Goal: Check status: Check status

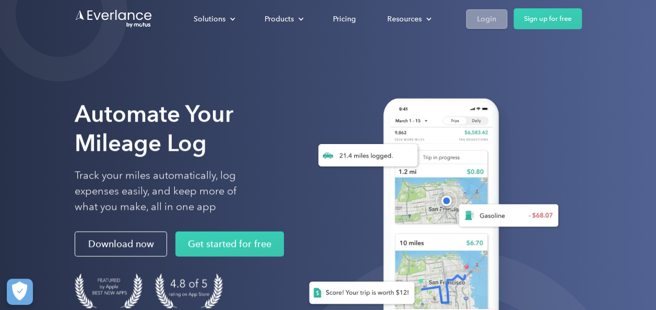
click at [486, 18] on div "Login" at bounding box center [486, 19] width 19 height 13
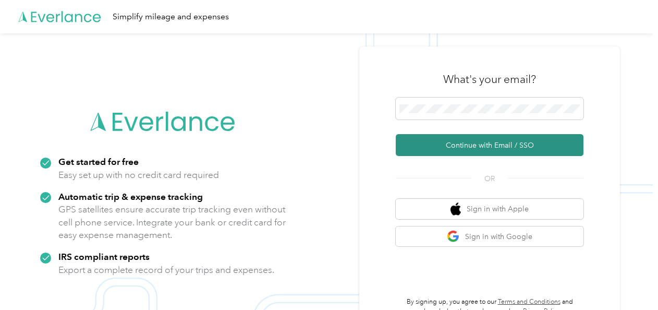
click at [468, 144] on button "Continue with Email / SSO" at bounding box center [490, 145] width 188 height 22
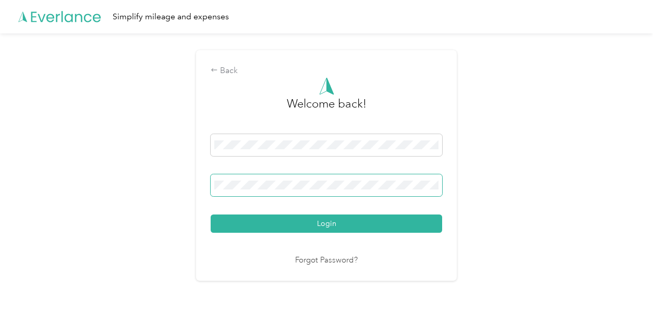
click at [211, 214] on button "Login" at bounding box center [327, 223] width 232 height 18
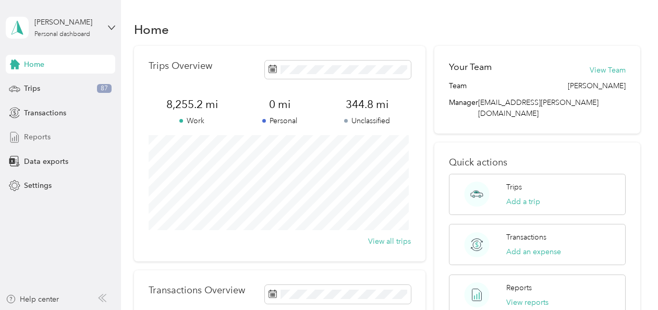
click at [39, 141] on span "Reports" at bounding box center [37, 136] width 27 height 11
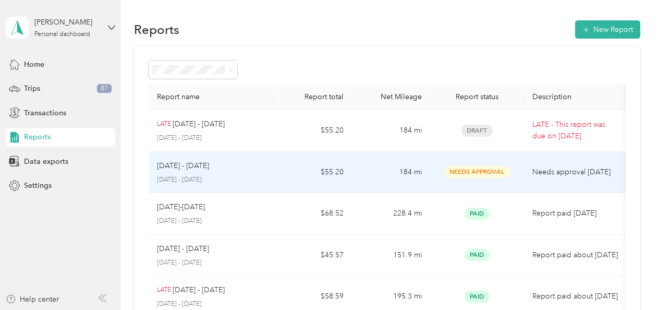
click at [250, 169] on div "Aug 16 - 31, 2025" at bounding box center [211, 165] width 109 height 11
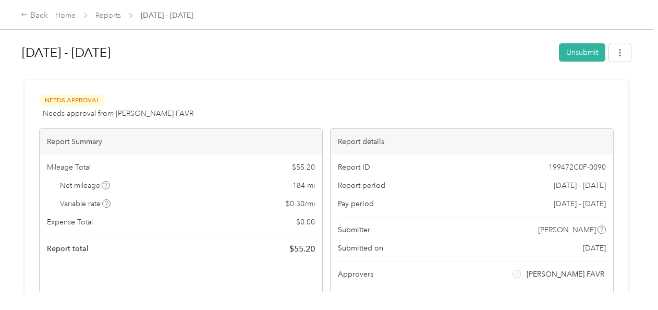
click at [223, 33] on div "Aug 16 - 31, 2025 Unsubmit Needs Approval Needs approval from Acosta FAVR View …" at bounding box center [326, 146] width 653 height 292
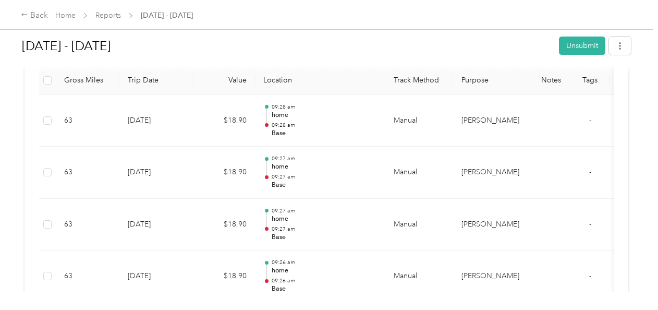
scroll to position [268, 0]
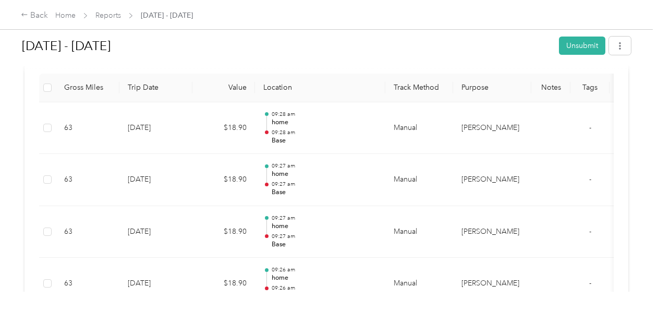
click at [347, 15] on div "Back Home Reports Aug 16 - 31, 2025" at bounding box center [329, 14] width 658 height 29
click at [302, 9] on div "Back Home Reports Aug 16 - 31, 2025" at bounding box center [329, 14] width 658 height 29
click at [401, 2] on div "Back Home Reports Aug 16 - 31, 2025" at bounding box center [329, 14] width 658 height 29
click at [63, 16] on link "Home" at bounding box center [65, 15] width 20 height 9
